Goal: Task Accomplishment & Management: Manage account settings

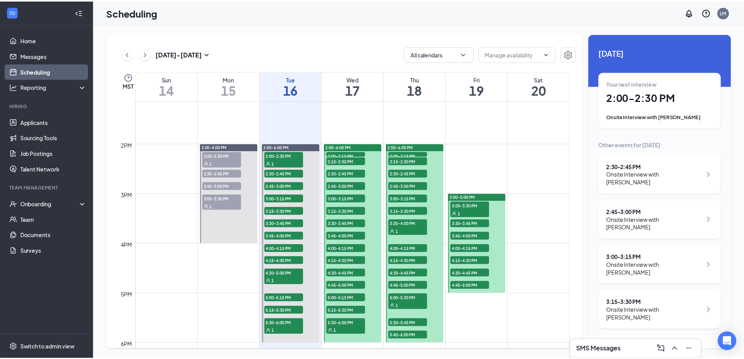
scroll to position [735, 0]
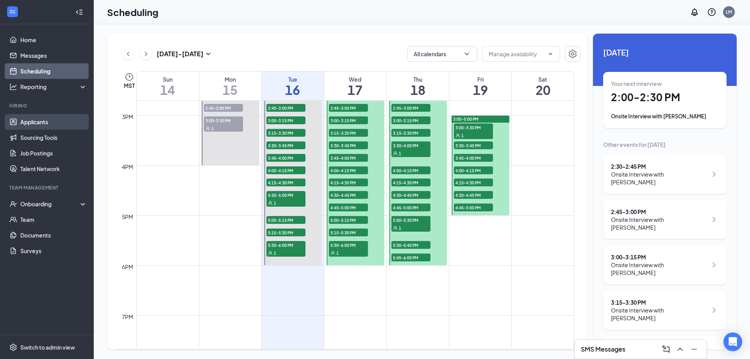
click at [39, 124] on link "Applicants" at bounding box center [53, 122] width 67 height 16
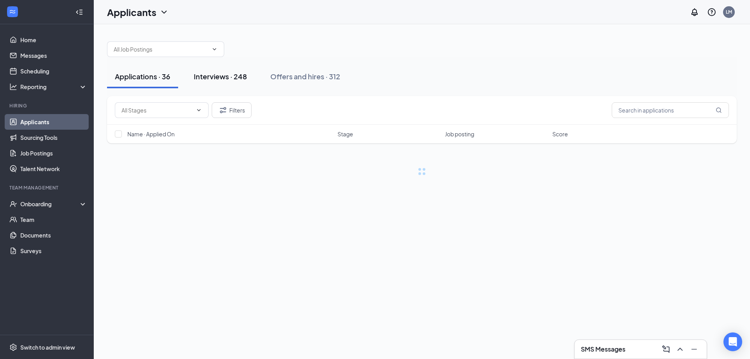
click at [248, 84] on button "Interviews · 248" at bounding box center [220, 76] width 69 height 23
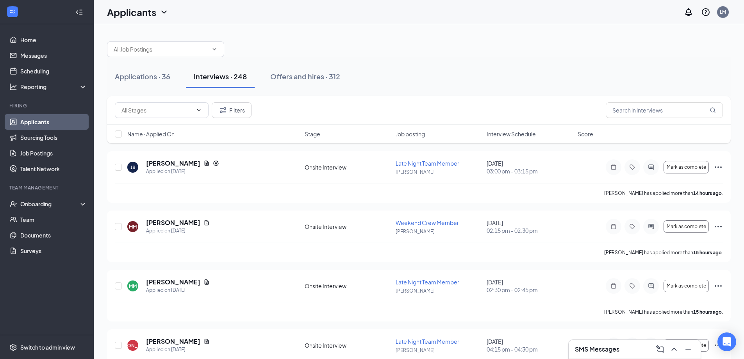
click at [510, 140] on div "Name · Applied On Stage Job posting Interview Schedule Score" at bounding box center [419, 134] width 624 height 19
click at [511, 134] on span "Interview Schedule" at bounding box center [511, 134] width 49 height 8
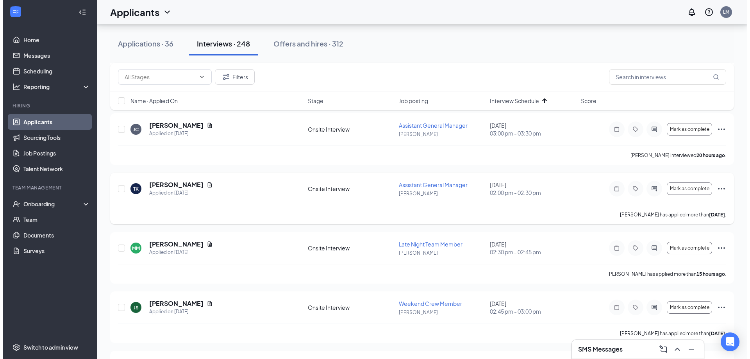
scroll to position [348, 0]
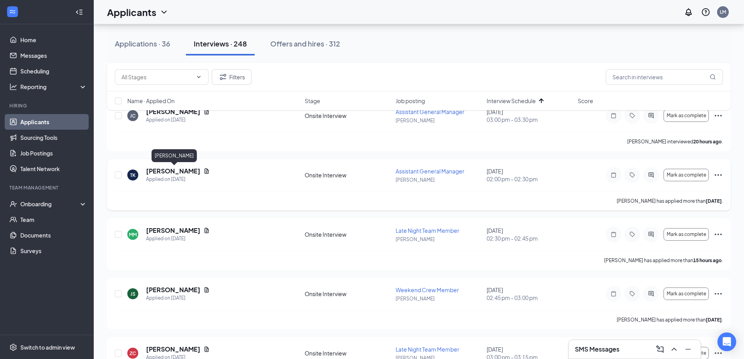
click at [171, 168] on h5 "[PERSON_NAME]" at bounding box center [173, 171] width 54 height 9
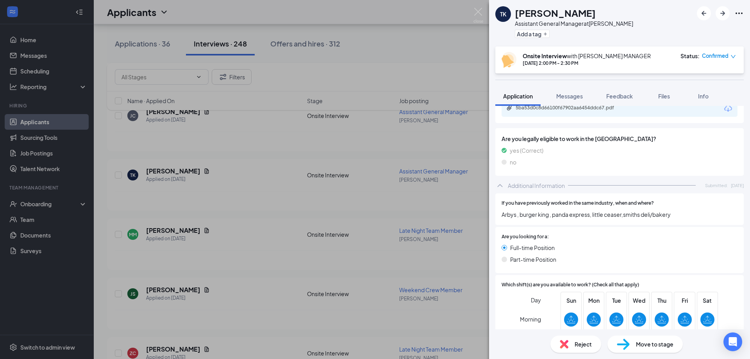
scroll to position [168, 0]
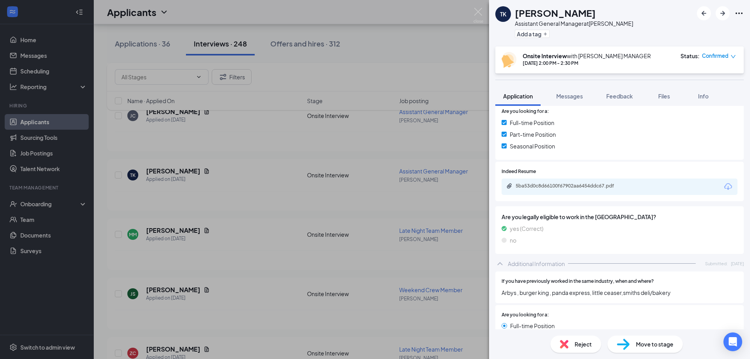
click at [577, 178] on div "5ba53d0c8d66100f67902aa6454ddc67.pdf" at bounding box center [619, 186] width 236 height 16
click at [573, 184] on div "5ba53d0c8d66100f67902aa6454ddc67.pdf" at bounding box center [569, 186] width 109 height 6
click at [483, 11] on div "TK TIMOTHY KAUFMAN Assistant General Manager at Logan Add a tag Onsite Intervie…" at bounding box center [375, 179] width 750 height 359
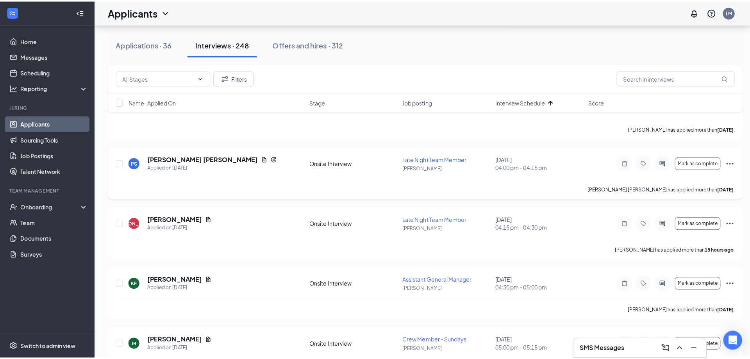
scroll to position [895, 0]
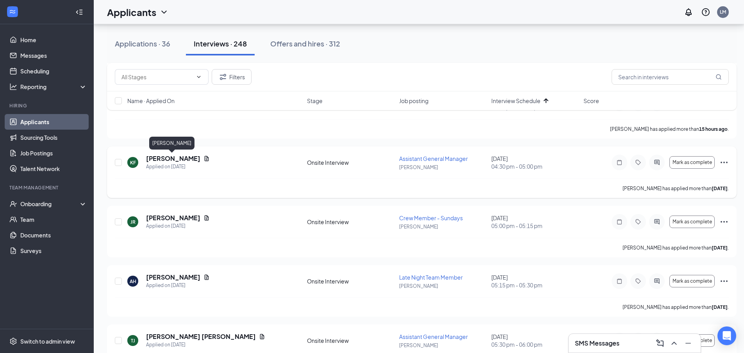
click at [180, 160] on h5 "[PERSON_NAME]" at bounding box center [173, 158] width 54 height 9
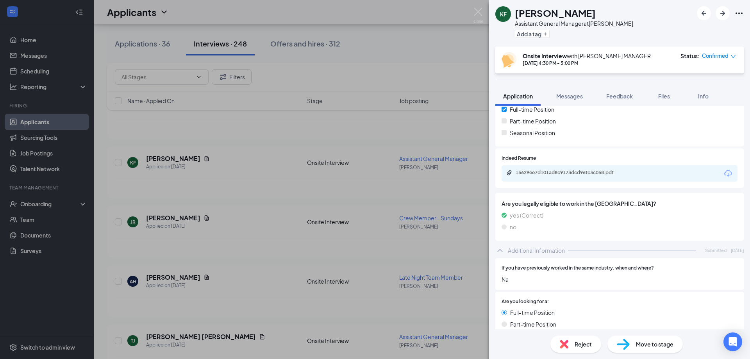
scroll to position [168, 0]
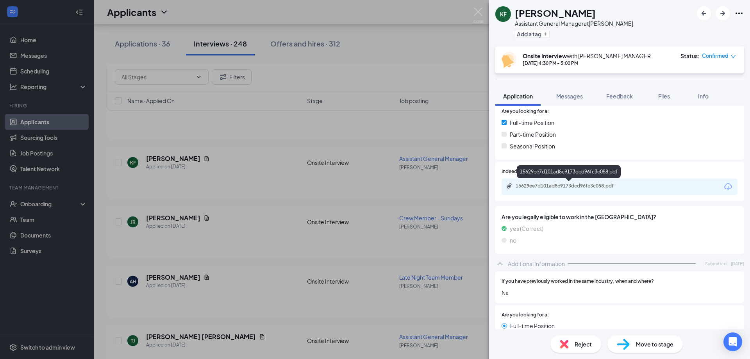
click at [599, 184] on div "15629ee7d101ad8c9173dcd96fc3c058.pdf" at bounding box center [569, 186] width 109 height 6
click at [481, 12] on img at bounding box center [478, 15] width 10 height 15
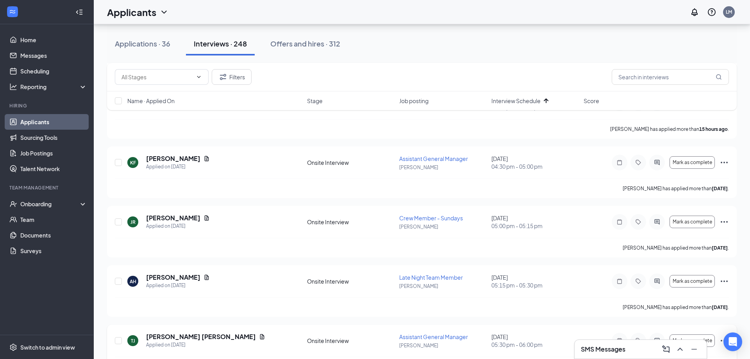
click at [165, 332] on h5 "[PERSON_NAME] [PERSON_NAME]" at bounding box center [201, 336] width 110 height 9
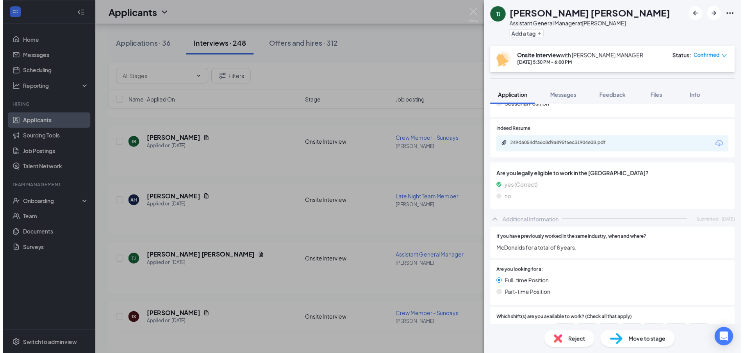
scroll to position [207, 0]
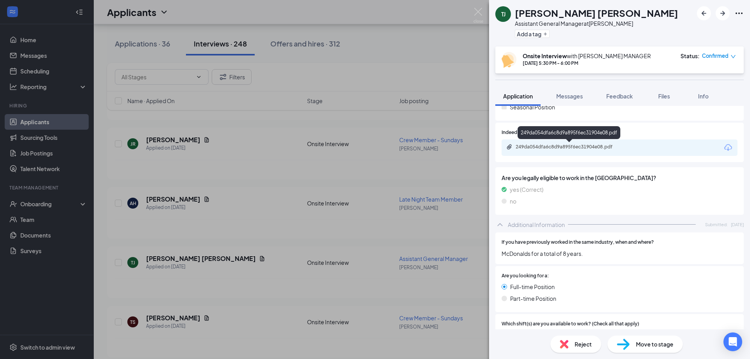
click at [581, 149] on div "249da054dfa6c8d9a895f6ec31904e08.pdf" at bounding box center [569, 147] width 109 height 6
click at [392, 25] on div "TJ Trisha Jose Assistant General Manager at Logan Add a tag Onsite Interview wi…" at bounding box center [375, 179] width 750 height 359
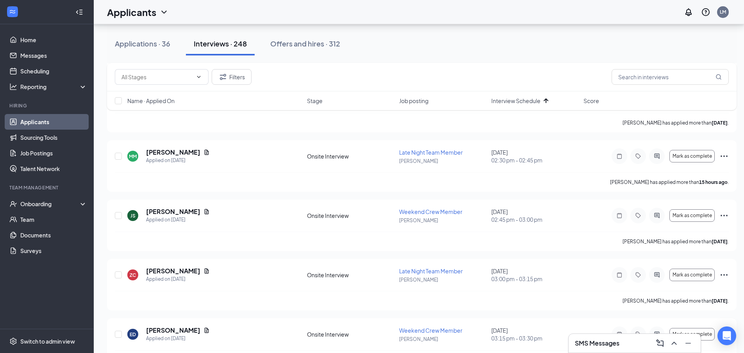
scroll to position [465, 0]
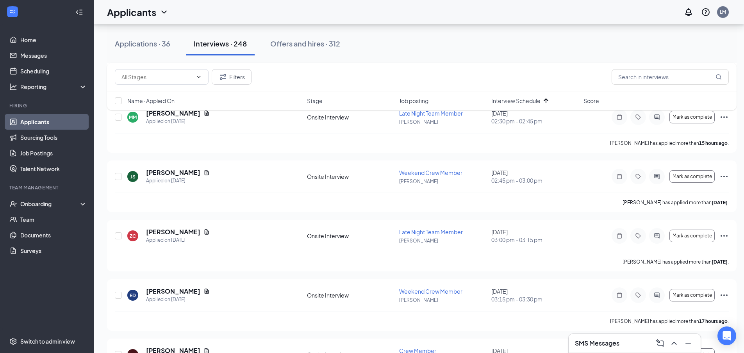
click at [152, 113] on div "Filters Name · Applied On Stage Job posting Interview Schedule Score" at bounding box center [421, 90] width 629 height 55
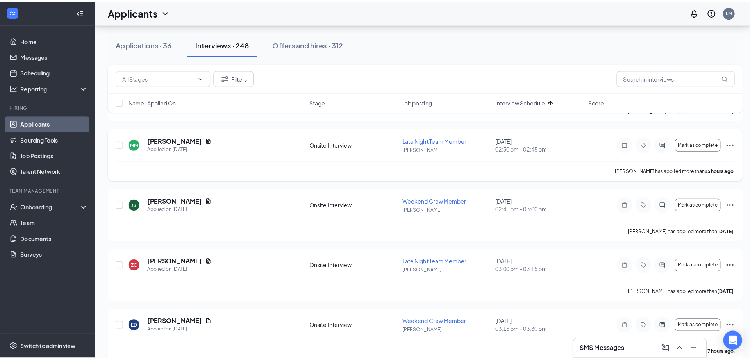
scroll to position [426, 0]
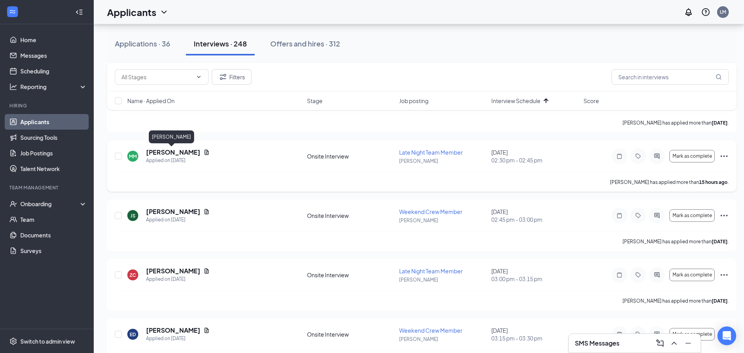
click at [168, 151] on h5 "[PERSON_NAME]" at bounding box center [173, 152] width 54 height 9
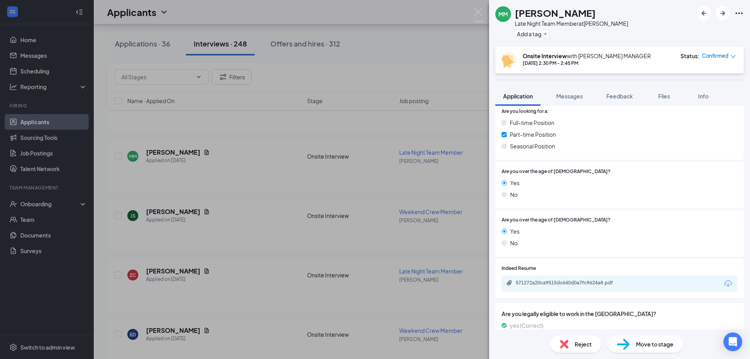
scroll to position [164, 0]
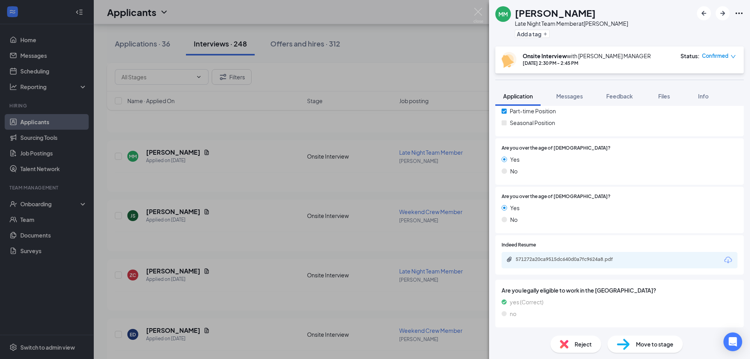
click at [583, 261] on div "571272a20ca9515dc640d0a7fc9624a8.pdf" at bounding box center [569, 259] width 109 height 6
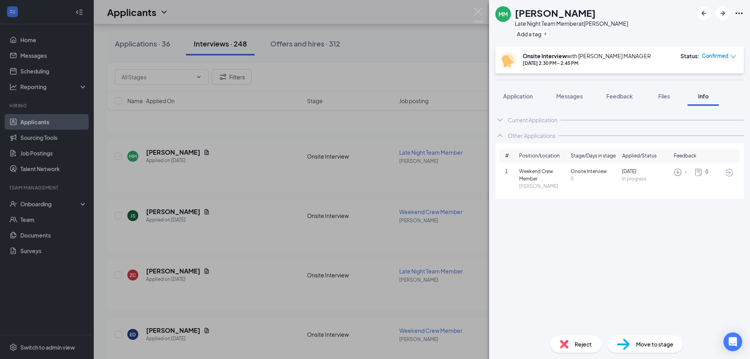
click at [477, 13] on img at bounding box center [478, 15] width 10 height 15
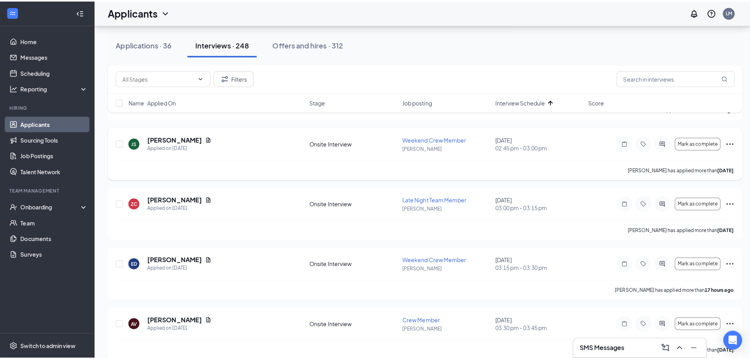
scroll to position [504, 0]
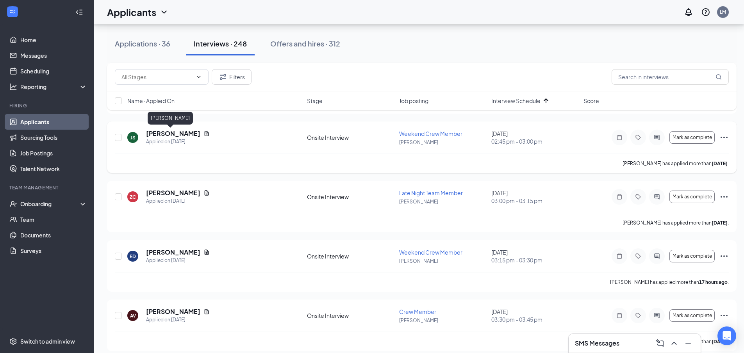
click at [168, 135] on h5 "[PERSON_NAME]" at bounding box center [173, 133] width 54 height 9
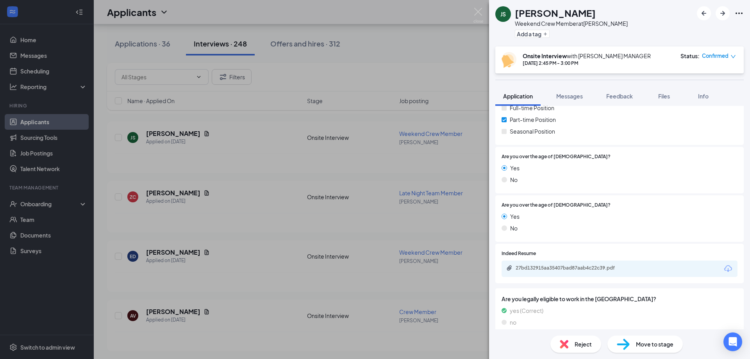
scroll to position [156, 0]
click at [553, 269] on div "27bd132915aa35407bad87aab4c22c39.pdf" at bounding box center [569, 267] width 109 height 6
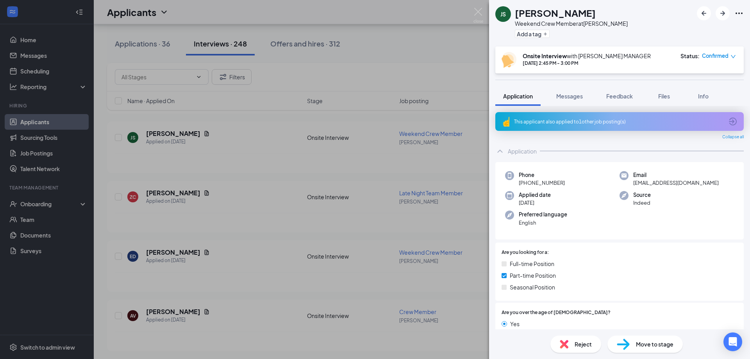
click at [590, 125] on div "This applicant also applied to 1 other job posting(s)" at bounding box center [618, 121] width 209 height 7
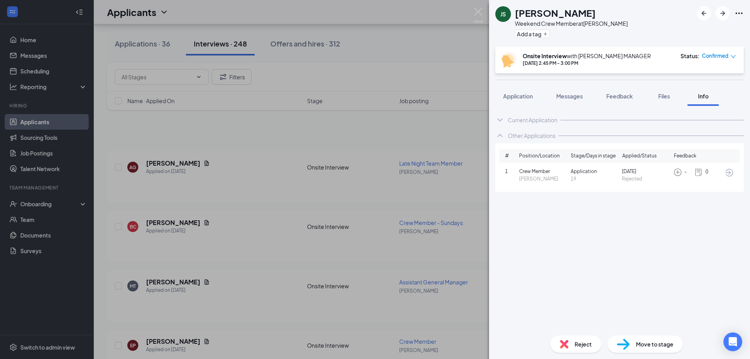
scroll to position [504, 0]
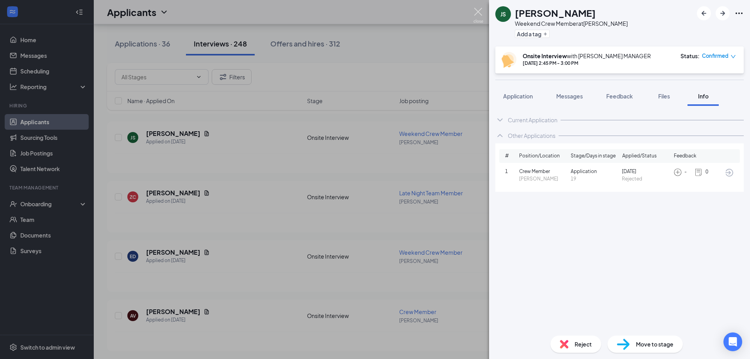
click at [480, 11] on img at bounding box center [478, 15] width 10 height 15
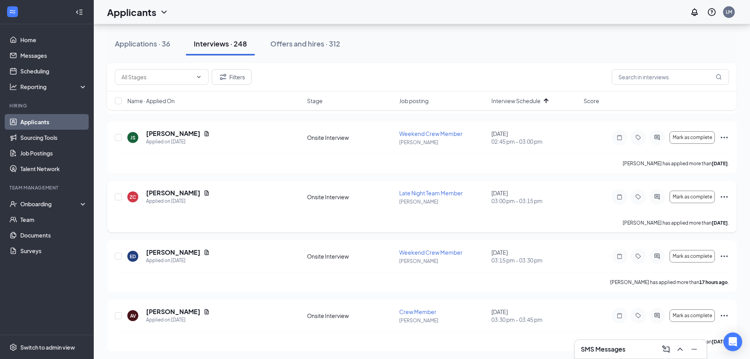
scroll to position [544, 0]
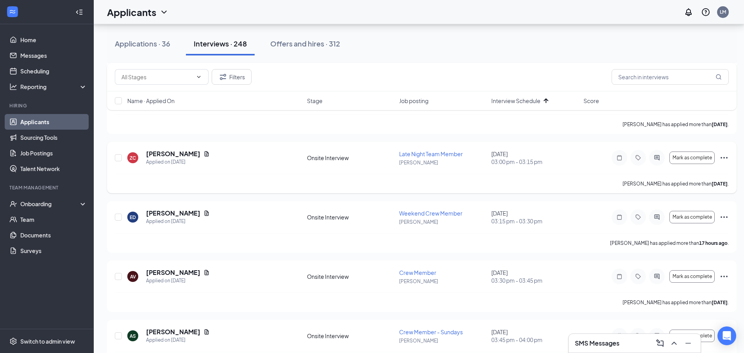
click at [170, 156] on h5 "[PERSON_NAME]" at bounding box center [173, 154] width 54 height 9
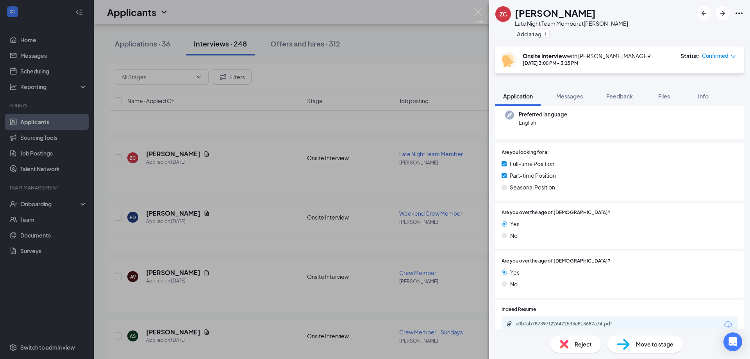
scroll to position [139, 0]
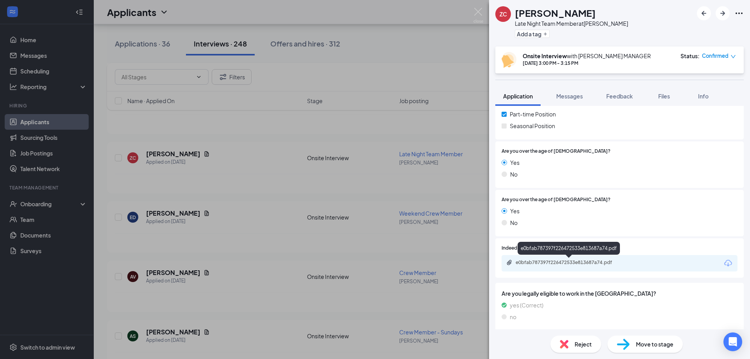
click at [581, 266] on div "e0bfab787397f226472533e813687a74.pdf" at bounding box center [569, 262] width 127 height 7
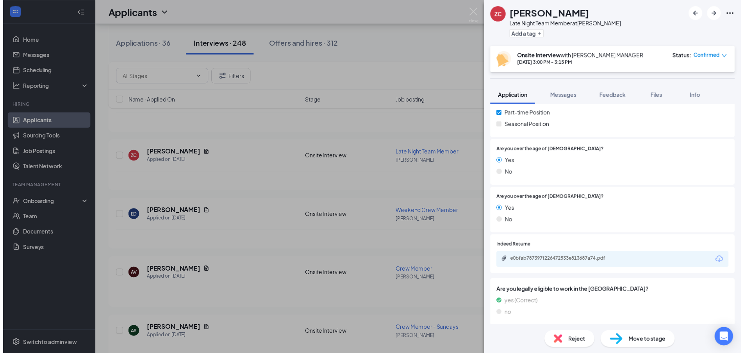
scroll to position [0, 0]
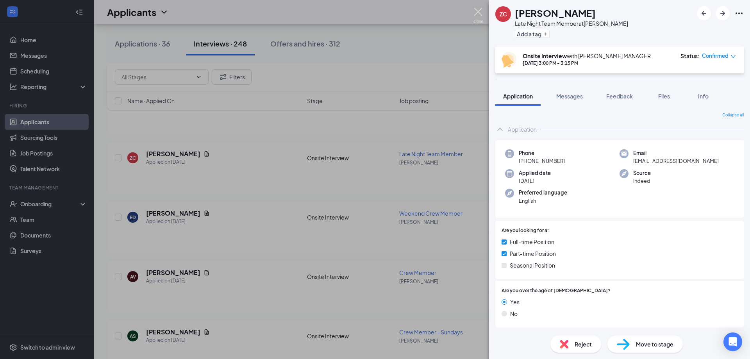
click at [479, 12] on img at bounding box center [478, 15] width 10 height 15
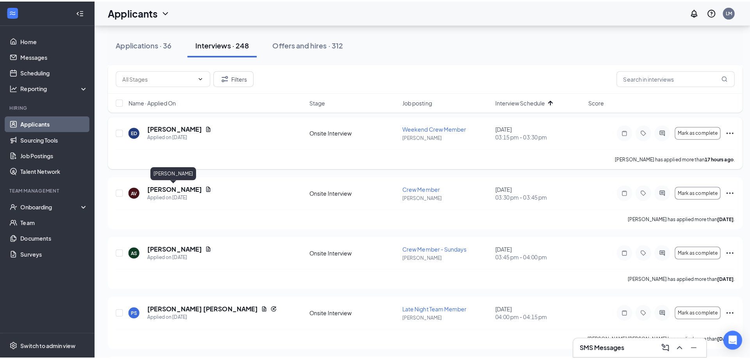
scroll to position [622, 0]
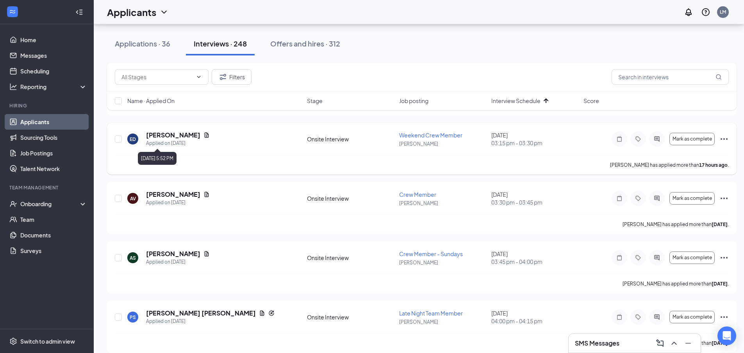
click at [176, 135] on h5 "[PERSON_NAME]" at bounding box center [173, 135] width 54 height 9
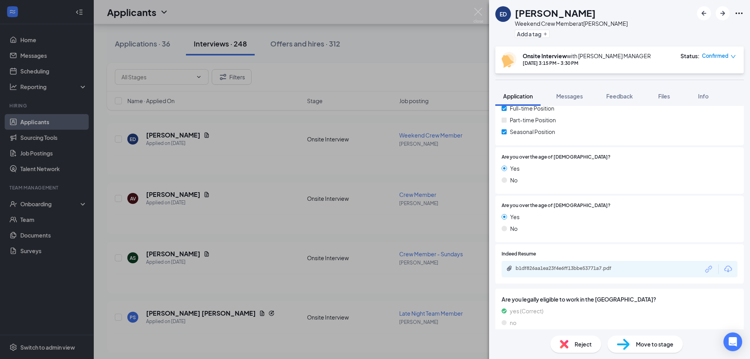
scroll to position [156, 0]
click at [564, 269] on div "b1df826aa1ea23f4e6ff13bbe53771a7.pdf" at bounding box center [569, 267] width 109 height 6
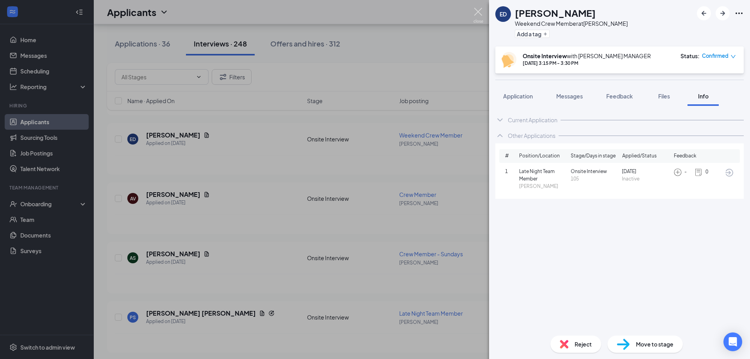
click at [478, 11] on img at bounding box center [478, 15] width 10 height 15
click at [476, 14] on img at bounding box center [478, 15] width 10 height 15
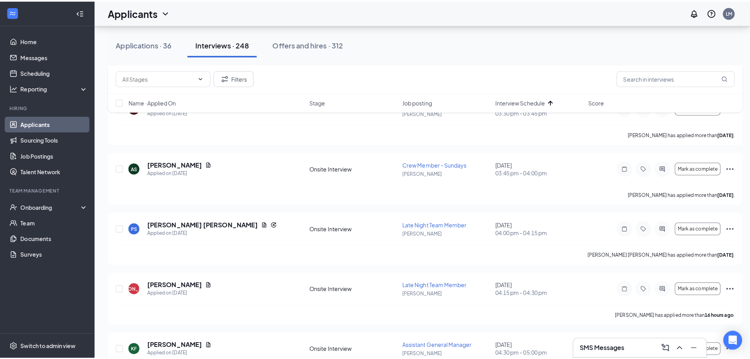
scroll to position [700, 0]
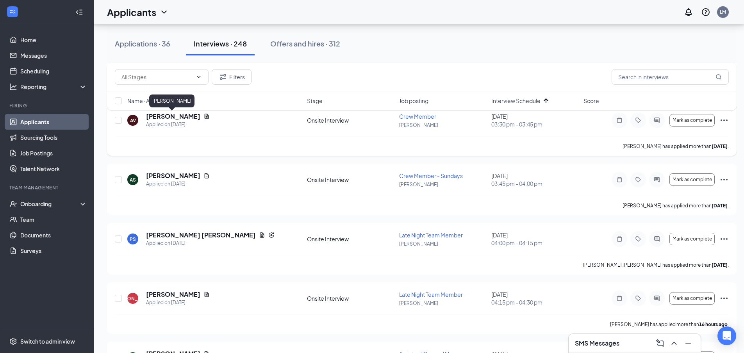
click at [174, 118] on h5 "[PERSON_NAME]" at bounding box center [173, 116] width 54 height 9
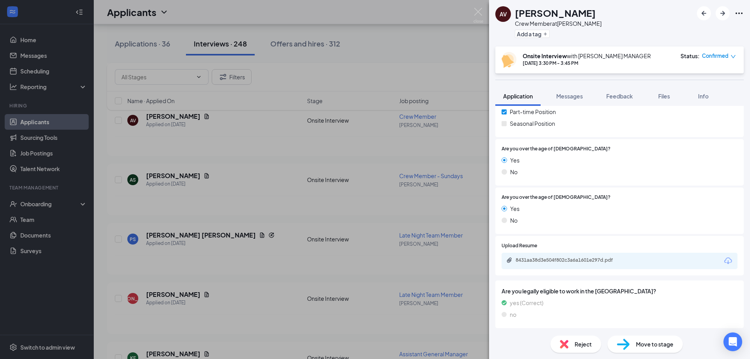
scroll to position [143, 0]
click at [585, 260] on div "8431aa38d3e504f802c3a6a1601e297d.pdf" at bounding box center [569, 259] width 109 height 6
click at [478, 12] on img at bounding box center [478, 15] width 10 height 15
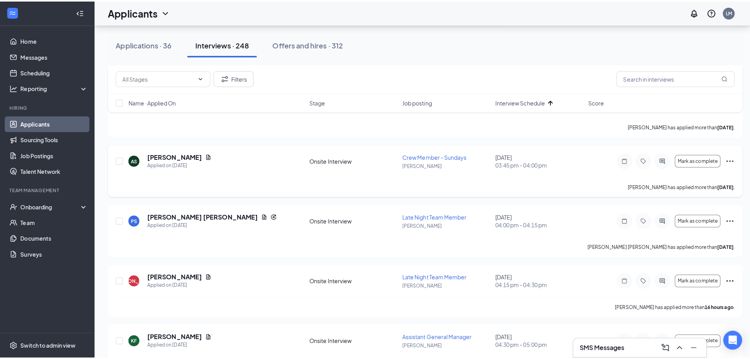
scroll to position [739, 0]
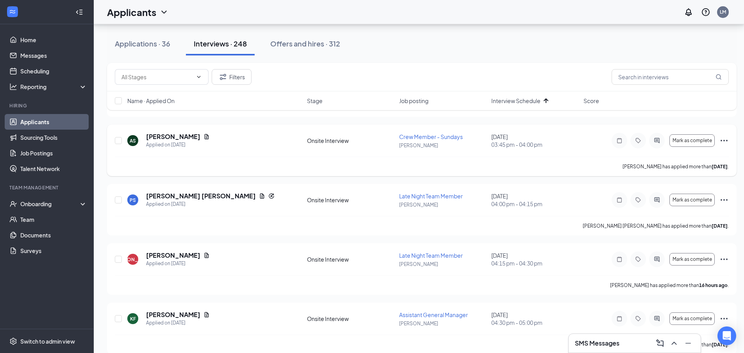
click at [177, 139] on h5 "[PERSON_NAME]" at bounding box center [173, 136] width 54 height 9
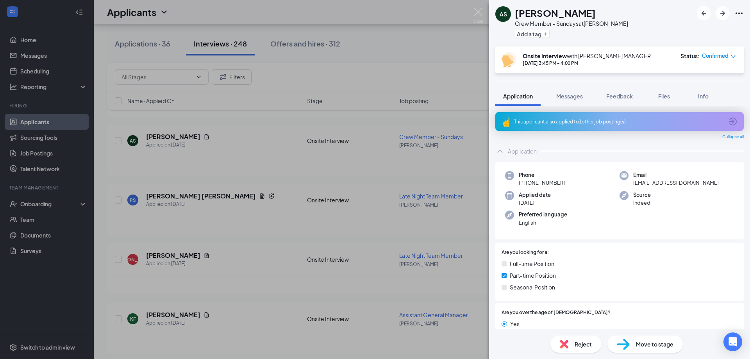
click at [573, 127] on div "This applicant also applied to 1 other job posting(s)" at bounding box center [619, 121] width 248 height 19
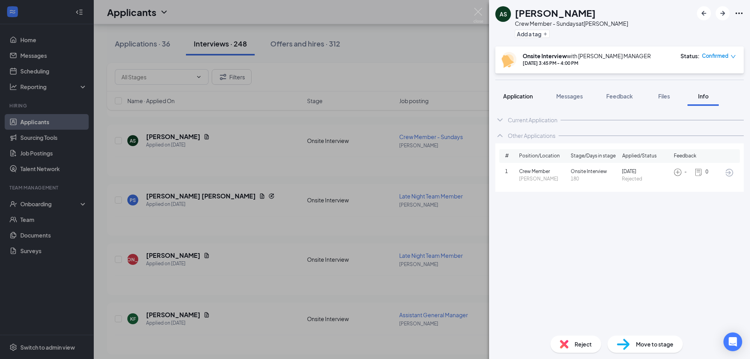
click at [542, 100] on div "Application Messages Feedback Files Info" at bounding box center [619, 96] width 248 height 20
click at [530, 99] on span "Application" at bounding box center [518, 96] width 30 height 7
click at [520, 95] on span "Application" at bounding box center [518, 96] width 30 height 7
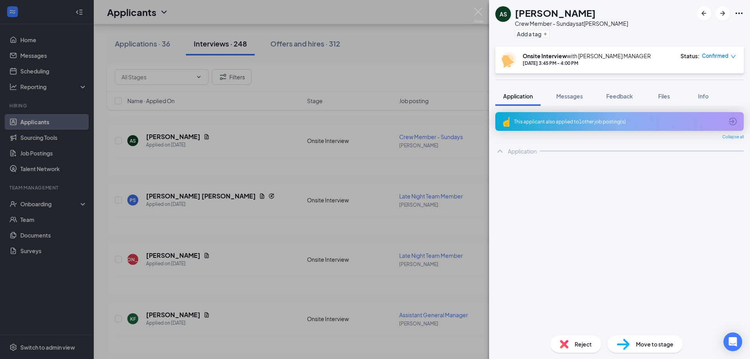
click at [575, 125] on div "This applicant also applied to 1 other job posting(s)" at bounding box center [618, 121] width 209 height 7
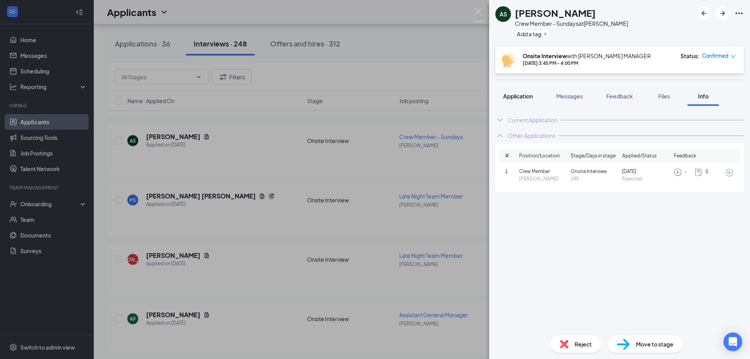
click at [518, 92] on button "Application" at bounding box center [517, 96] width 45 height 20
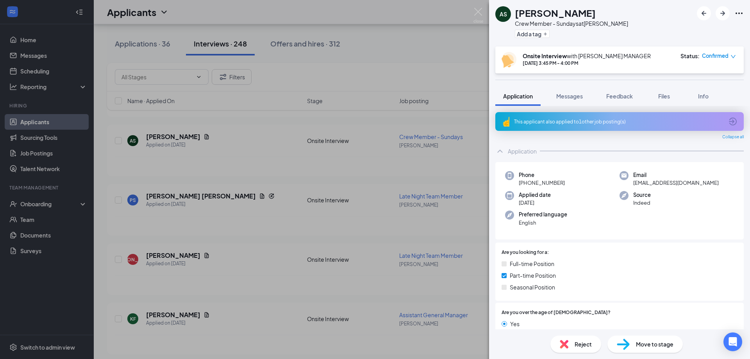
click at [590, 124] on div "This applicant also applied to 1 other job posting(s)" at bounding box center [618, 121] width 209 height 7
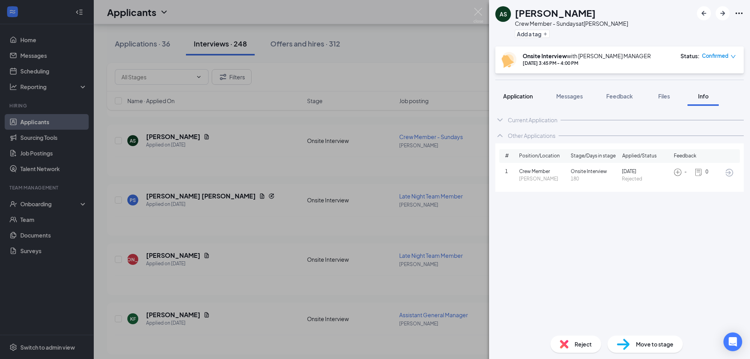
click at [522, 100] on button "Application" at bounding box center [517, 96] width 45 height 20
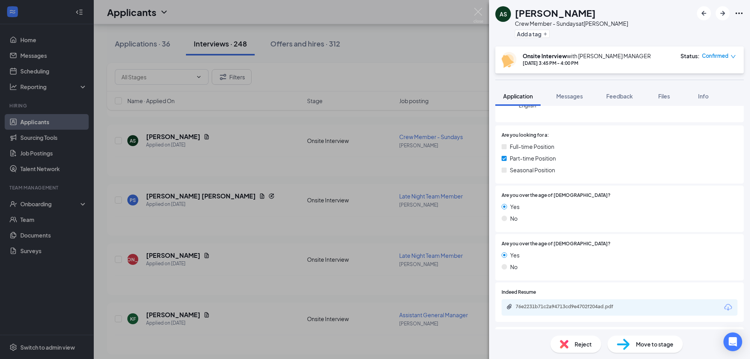
scroll to position [164, 0]
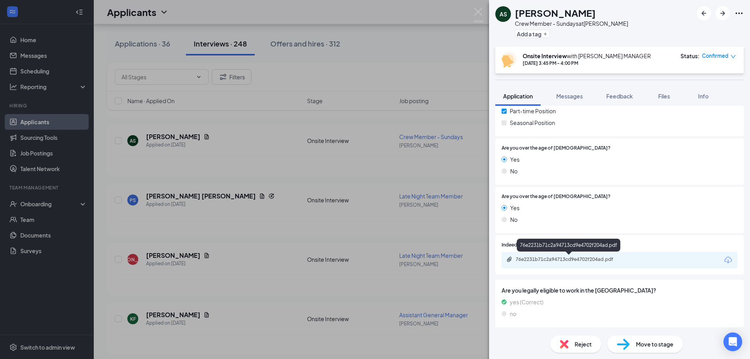
click at [585, 259] on div "76e2231b71c2a94713cd9e4702f204ad.pdf" at bounding box center [569, 259] width 109 height 6
click at [477, 12] on img at bounding box center [478, 15] width 10 height 15
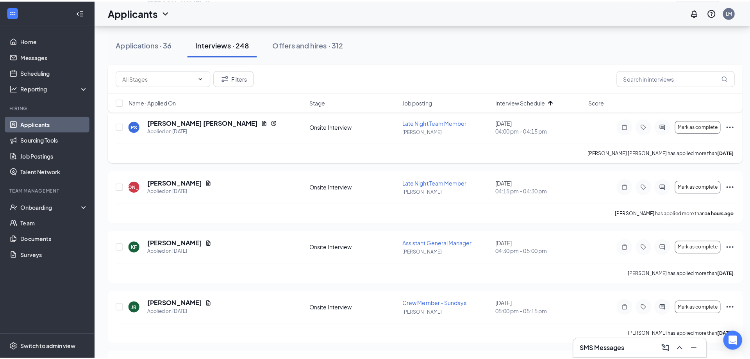
scroll to position [817, 0]
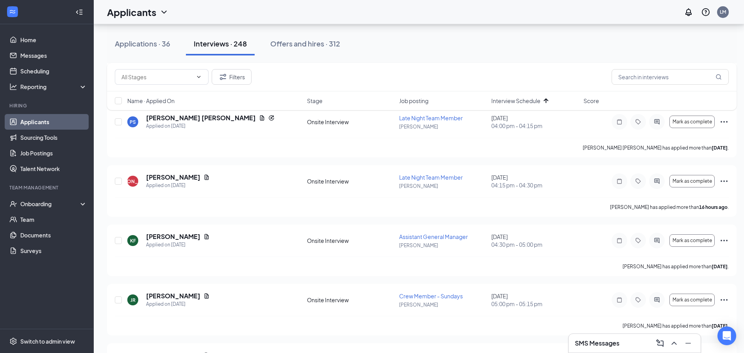
click at [170, 116] on div "Filters Name · Applied On Stage Job posting Interview Schedule Score" at bounding box center [421, 90] width 629 height 55
click at [169, 119] on h5 "[PERSON_NAME] [PERSON_NAME]" at bounding box center [201, 118] width 110 height 9
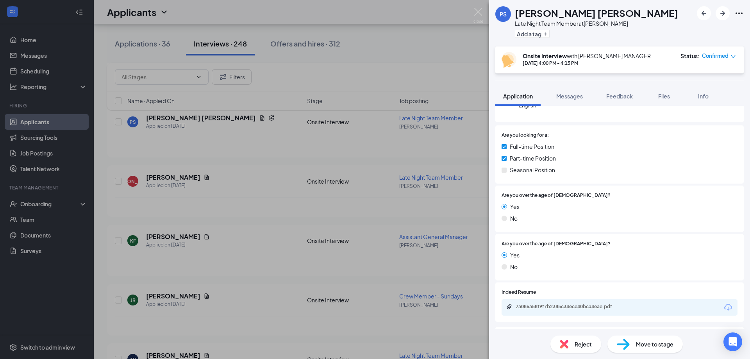
scroll to position [164, 0]
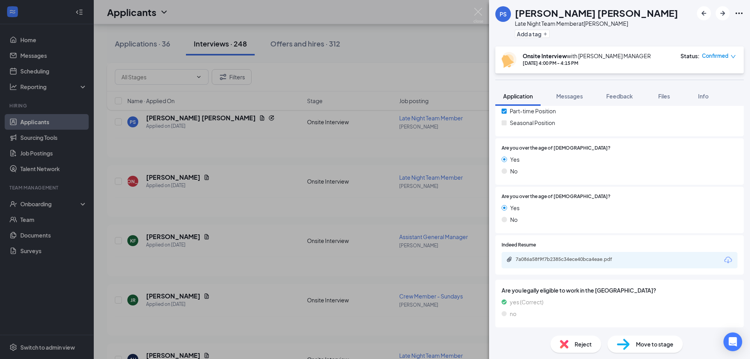
click at [558, 262] on div "7a086a58f9f7b2385c34ece40bca4eae.pdf" at bounding box center [569, 259] width 109 height 6
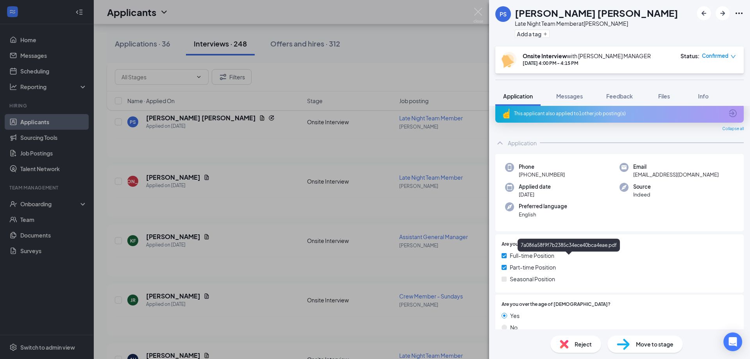
click at [630, 117] on div "This applicant also applied to 1 other job posting(s)" at bounding box center [618, 113] width 209 height 7
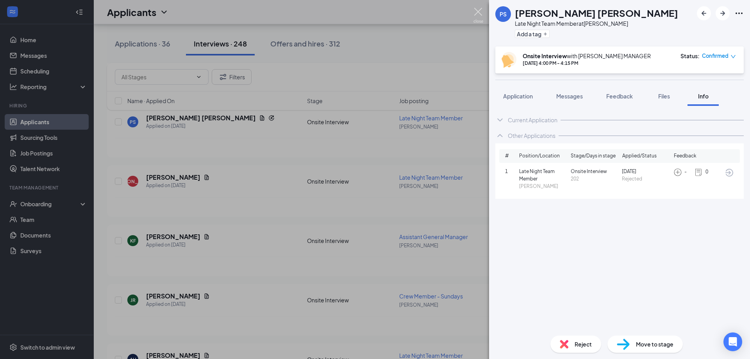
click at [479, 11] on img at bounding box center [478, 15] width 10 height 15
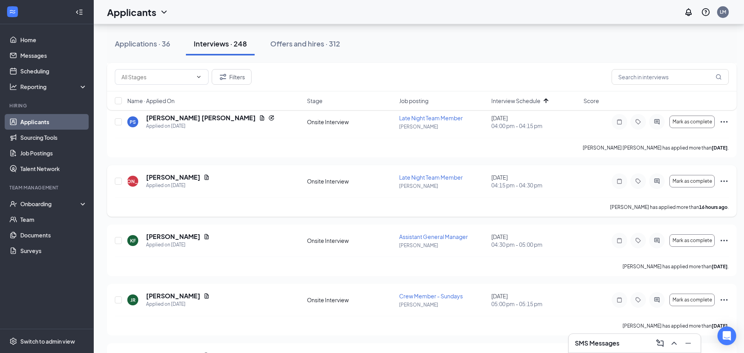
click at [155, 173] on h5 "[PERSON_NAME]" at bounding box center [173, 177] width 54 height 9
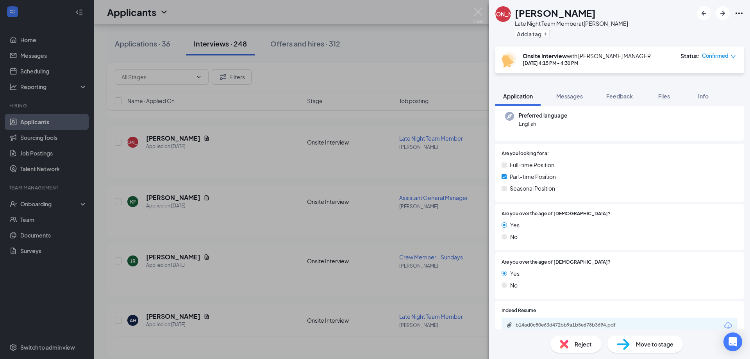
scroll to position [143, 0]
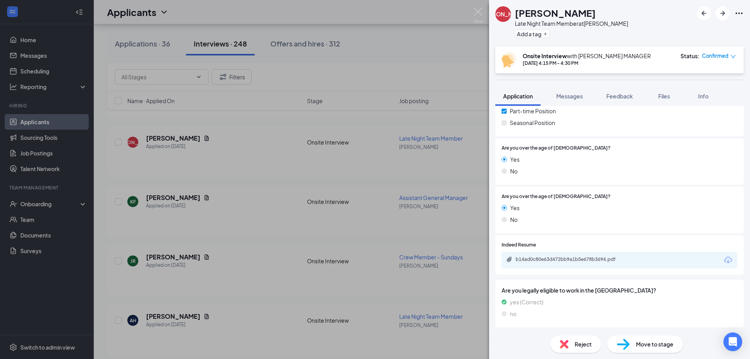
click at [570, 256] on div "b14ad0c80e63d472bb9a1b5e678b3694.pdf" at bounding box center [619, 260] width 236 height 16
click at [569, 257] on div "b14ad0c80e63d472bb9a1b5e678b3694.pdf" at bounding box center [569, 259] width 109 height 6
click at [474, 11] on img at bounding box center [478, 15] width 10 height 15
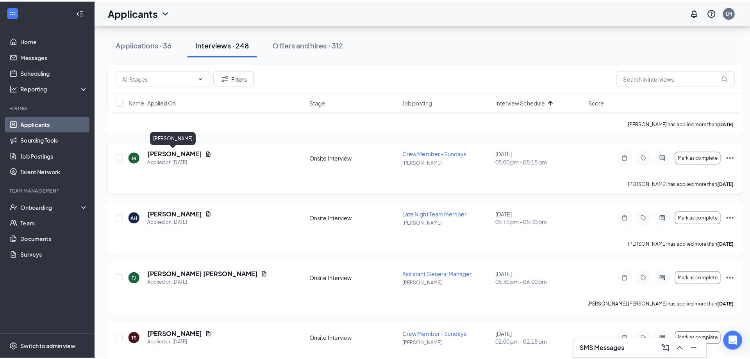
scroll to position [973, 0]
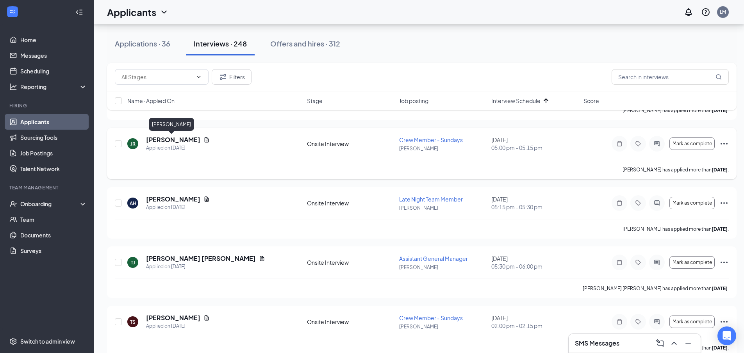
click at [170, 142] on h5 "[PERSON_NAME]" at bounding box center [173, 139] width 54 height 9
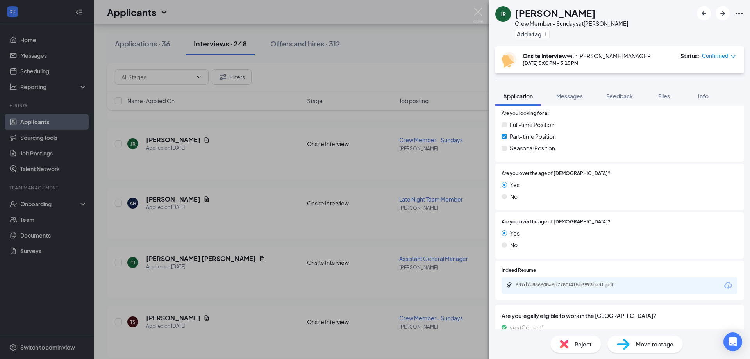
scroll to position [143, 0]
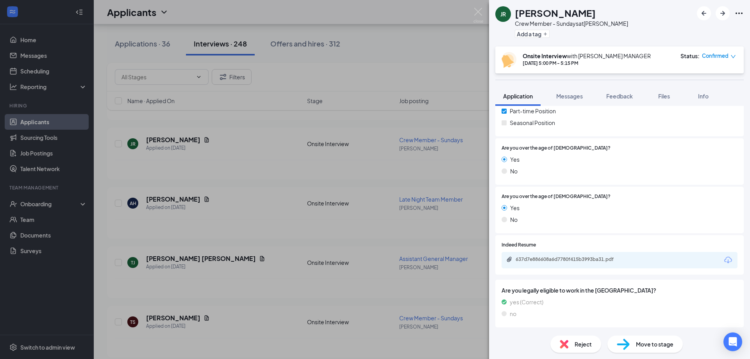
click at [562, 256] on div "637d7e886608a6d7780f415b3993ba31.pdf" at bounding box center [619, 260] width 236 height 16
click at [560, 260] on div "637d7e886608a6d7780f415b3993ba31.pdf" at bounding box center [569, 259] width 109 height 6
click at [478, 12] on img at bounding box center [478, 15] width 10 height 15
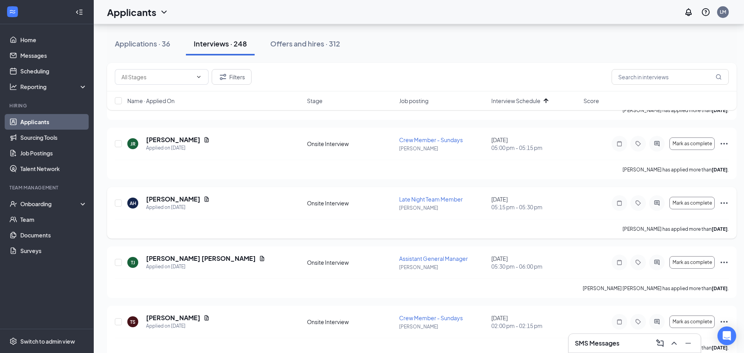
click at [162, 200] on h5 "[PERSON_NAME]" at bounding box center [173, 199] width 54 height 9
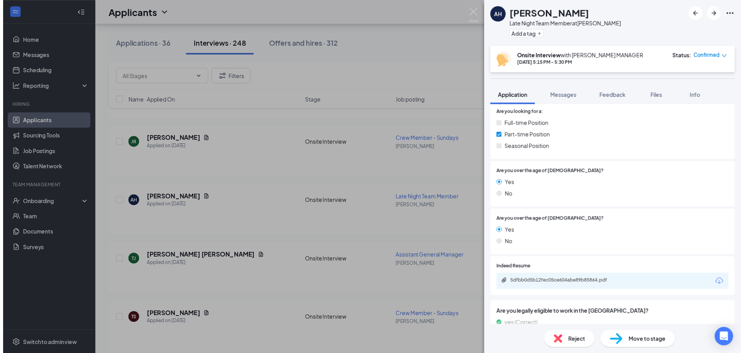
scroll to position [143, 0]
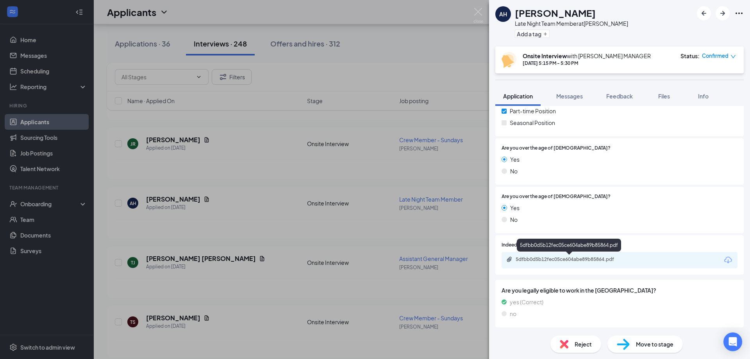
click at [544, 261] on div "5dfbb0d5b12fec05ce604abe89b85864.pdf" at bounding box center [569, 259] width 109 height 6
click at [478, 14] on img at bounding box center [478, 15] width 10 height 15
